Goal: Use online tool/utility: Utilize a website feature to perform a specific function

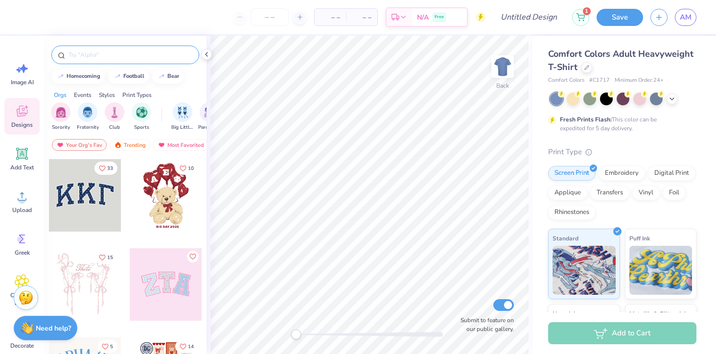
click at [95, 50] on input "text" at bounding box center [130, 55] width 125 height 10
type input "masters"
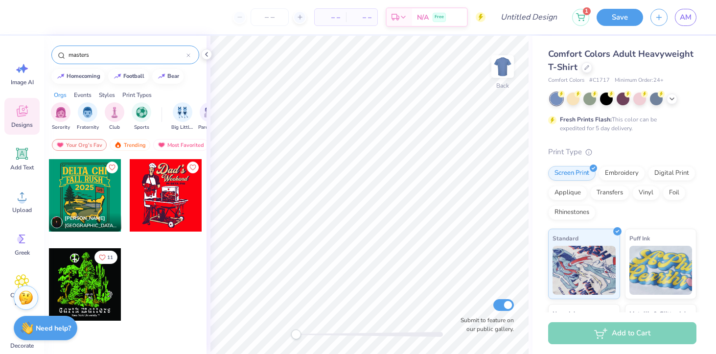
click at [92, 190] on div at bounding box center [85, 195] width 72 height 72
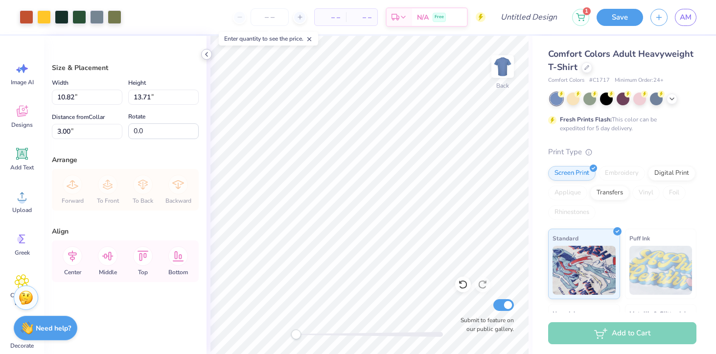
click at [204, 55] on icon at bounding box center [207, 54] width 8 height 8
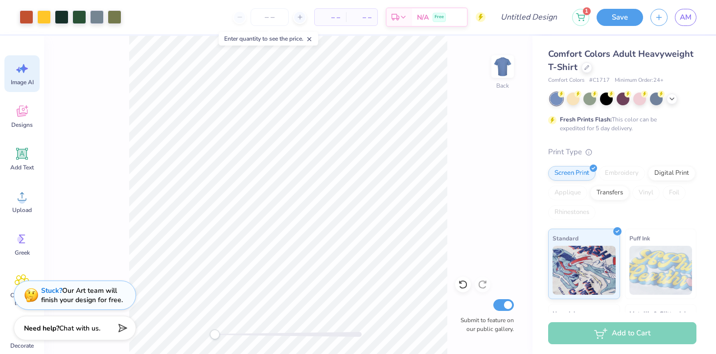
click at [18, 72] on icon at bounding box center [22, 68] width 15 height 15
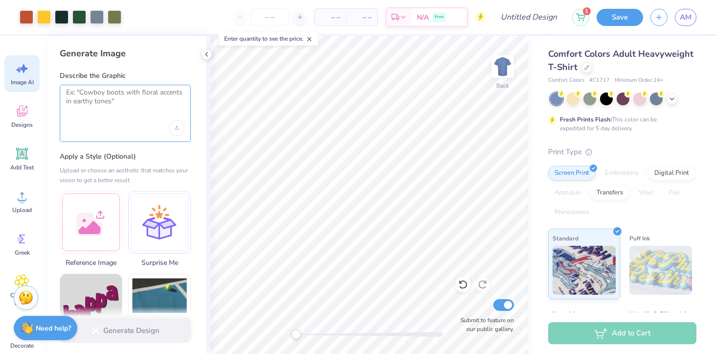
click at [148, 92] on textarea at bounding box center [125, 100] width 119 height 24
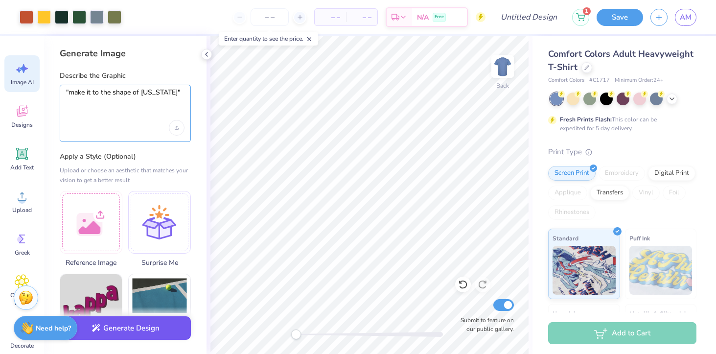
type textarea ""make it to the shape of [US_STATE]""
click at [96, 330] on icon "button" at bounding box center [96, 328] width 9 height 9
